Goal: Task Accomplishment & Management: Manage account settings

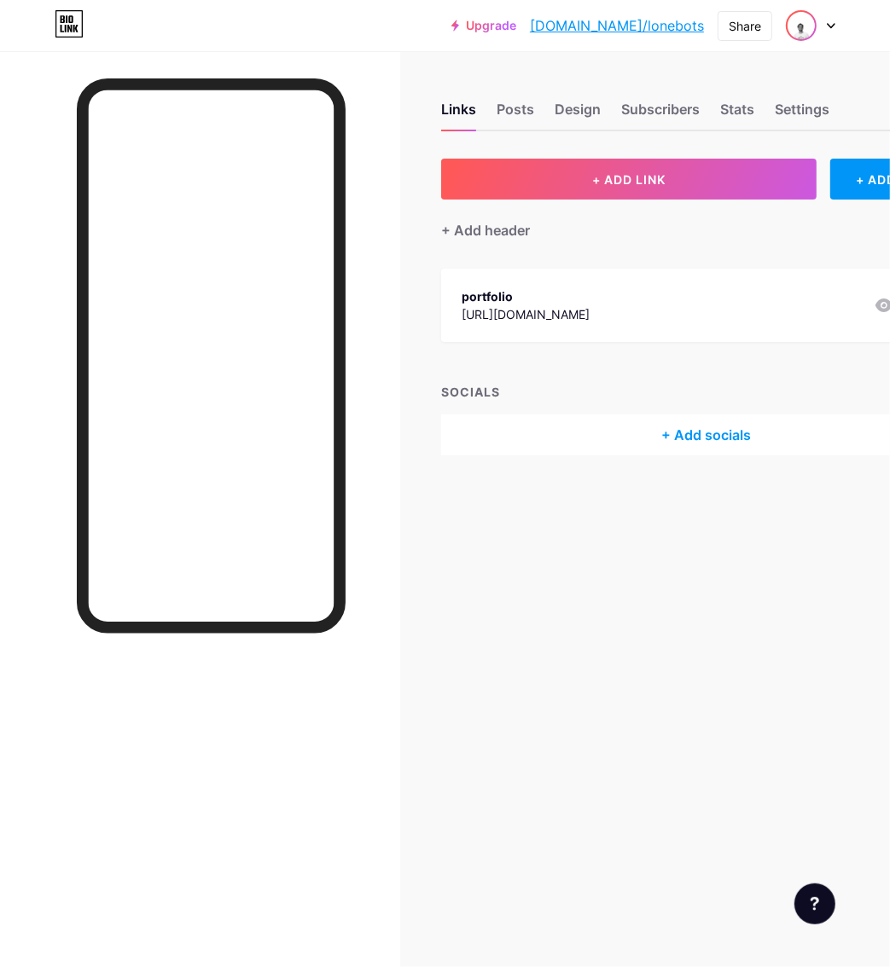
click at [803, 15] on img at bounding box center [800, 25] width 27 height 27
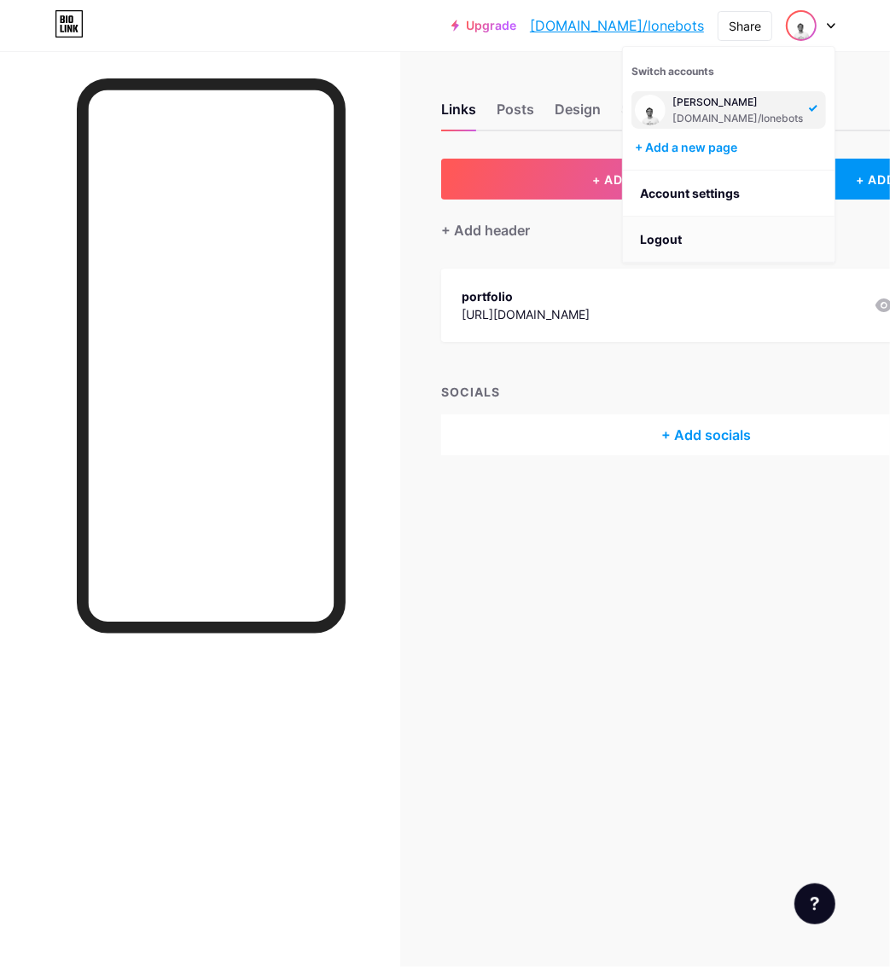
click at [716, 225] on li "Logout" at bounding box center [729, 240] width 212 height 46
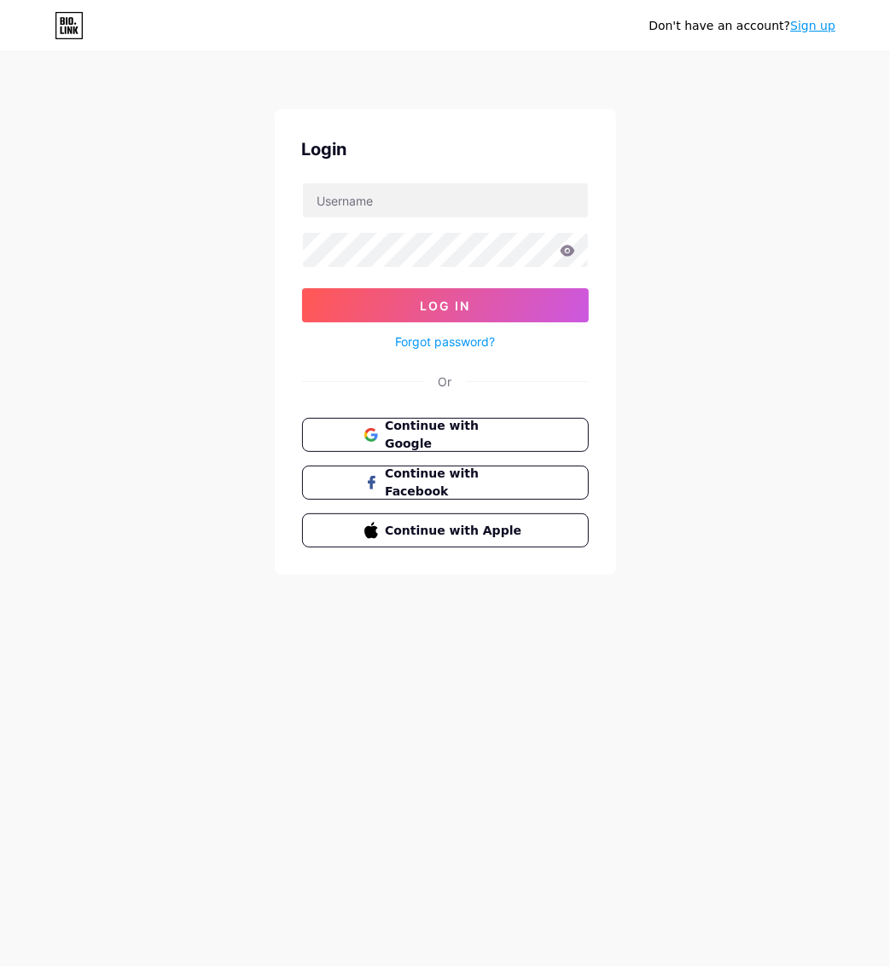
click at [478, 336] on link "Forgot password?" at bounding box center [445, 342] width 100 height 18
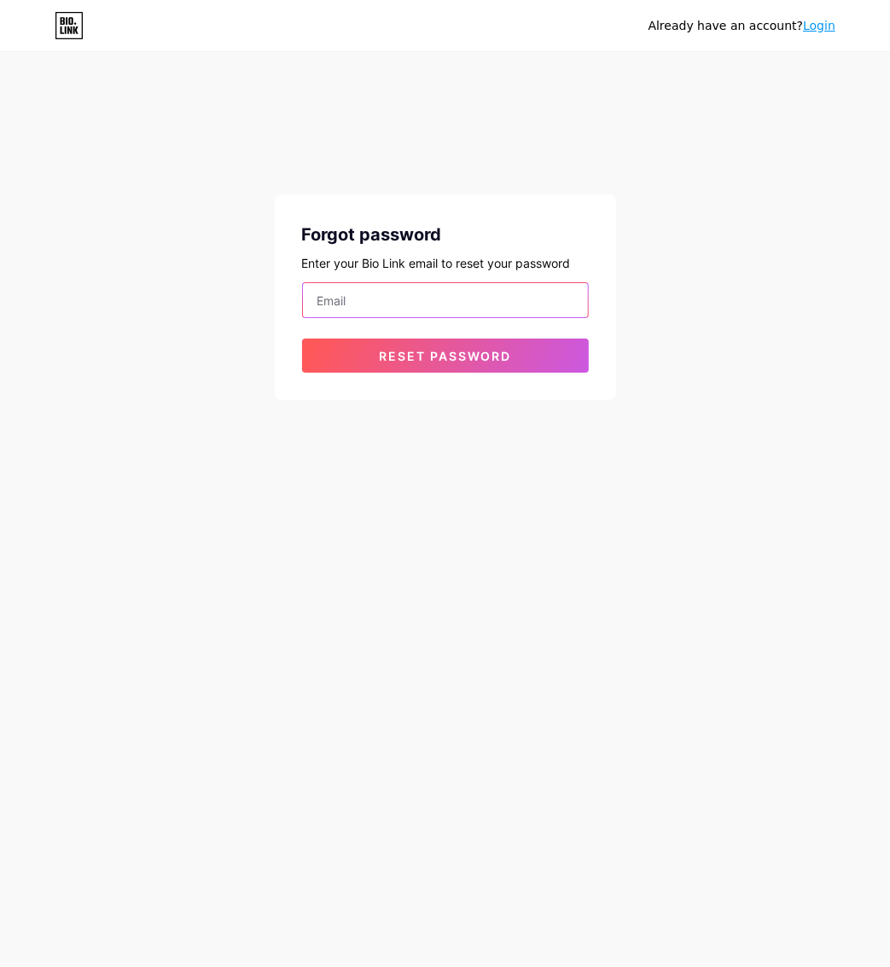
click at [393, 302] on input "email" at bounding box center [445, 300] width 285 height 34
type input "[EMAIL_ADDRESS][DOMAIN_NAME]"
click at [194, 404] on div "Already have an account? Login Forgot password Enter your Bio Link email to res…" at bounding box center [445, 227] width 890 height 455
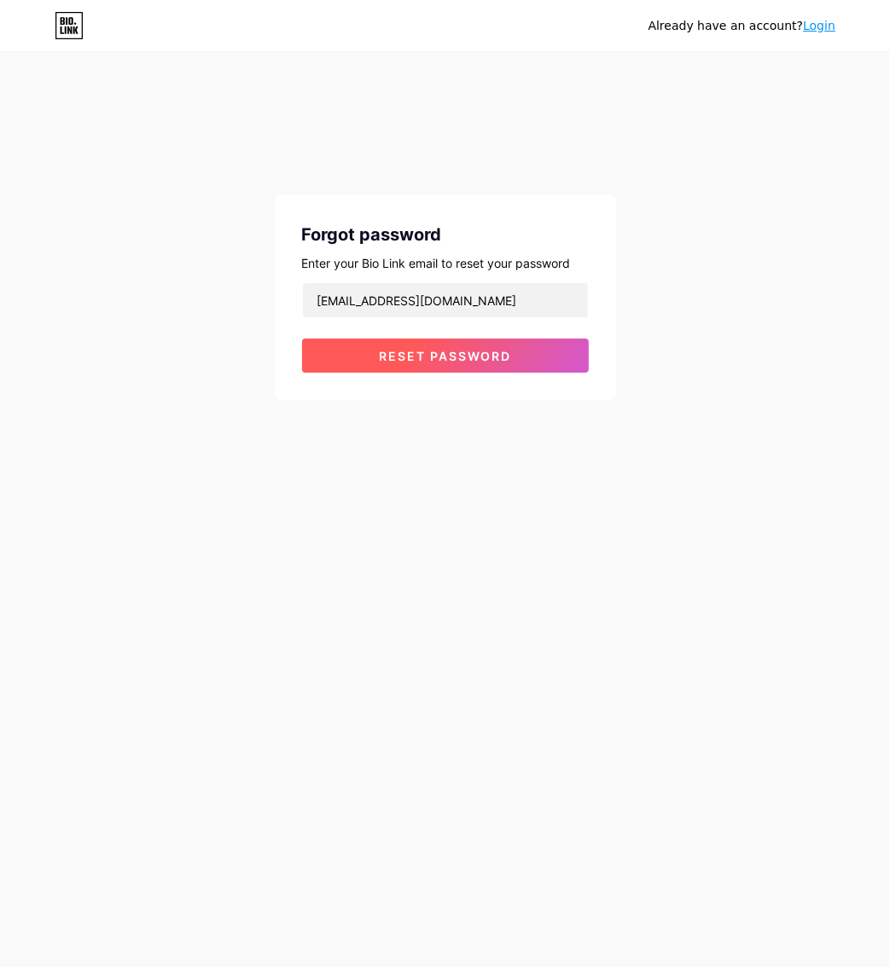
click at [377, 357] on button "Reset password" at bounding box center [445, 356] width 287 height 34
